Goal: Information Seeking & Learning: Learn about a topic

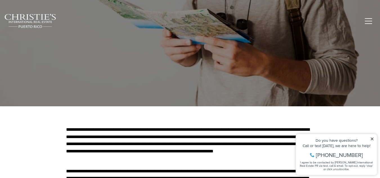
scroll to position [141, 0]
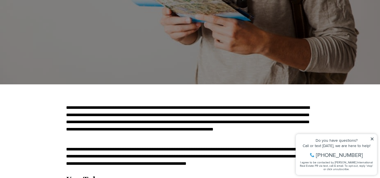
click at [372, 138] on icon at bounding box center [372, 139] width 4 height 4
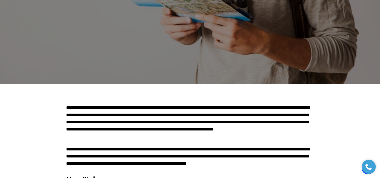
scroll to position [0, 0]
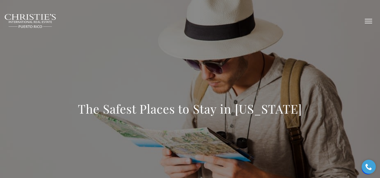
click at [368, 21] on span "button" at bounding box center [368, 21] width 7 height 1
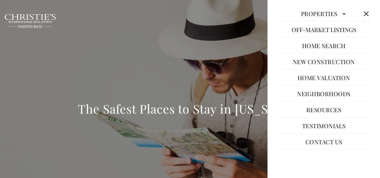
click at [366, 13] on button "Close this option" at bounding box center [366, 13] width 11 height 11
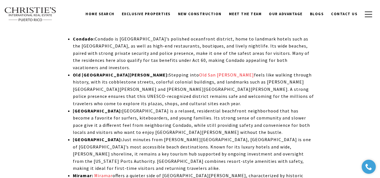
scroll to position [1439, 0]
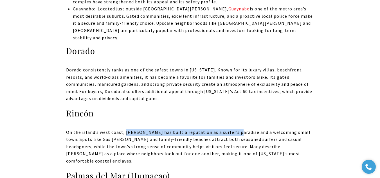
drag, startPoint x: 125, startPoint y: 88, endPoint x: 232, endPoint y: 90, distance: 107.1
click at [232, 129] on p "On the island’s west coast, [PERSON_NAME] has built a reputation as a surfer’s …" at bounding box center [190, 147] width 248 height 36
drag, startPoint x: 232, startPoint y: 89, endPoint x: 123, endPoint y: 91, distance: 108.2
click at [123, 129] on p "On the island’s west coast, [PERSON_NAME] has built a reputation as a surfer’s …" at bounding box center [190, 147] width 248 height 36
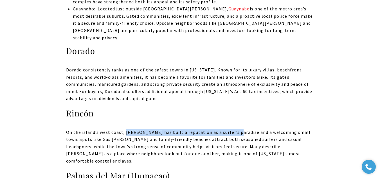
click at [123, 129] on p "On the island’s west coast, [PERSON_NAME] has built a reputation as a surfer’s …" at bounding box center [190, 147] width 248 height 36
drag, startPoint x: 124, startPoint y: 90, endPoint x: 232, endPoint y: 90, distance: 107.9
click at [232, 129] on p "On the island’s west coast, [PERSON_NAME] has built a reputation as a surfer’s …" at bounding box center [190, 147] width 248 height 36
copy p "[PERSON_NAME] has built a reputation as a surfer’s paradise"
